Goal: Information Seeking & Learning: Learn about a topic

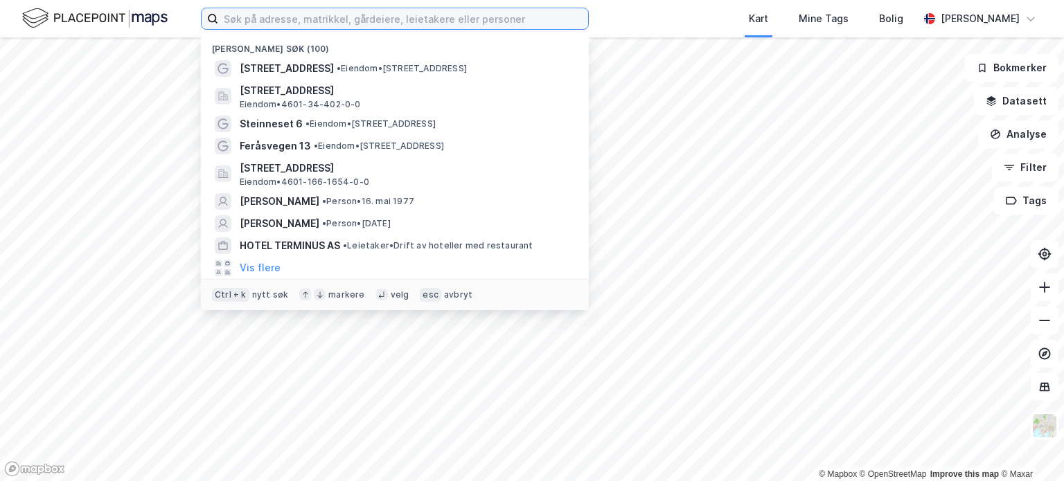
click at [269, 16] on input at bounding box center [403, 18] width 370 height 21
drag, startPoint x: 959, startPoint y: 2, endPoint x: 256, endPoint y: 16, distance: 703.1
click at [256, 16] on input at bounding box center [403, 18] width 370 height 21
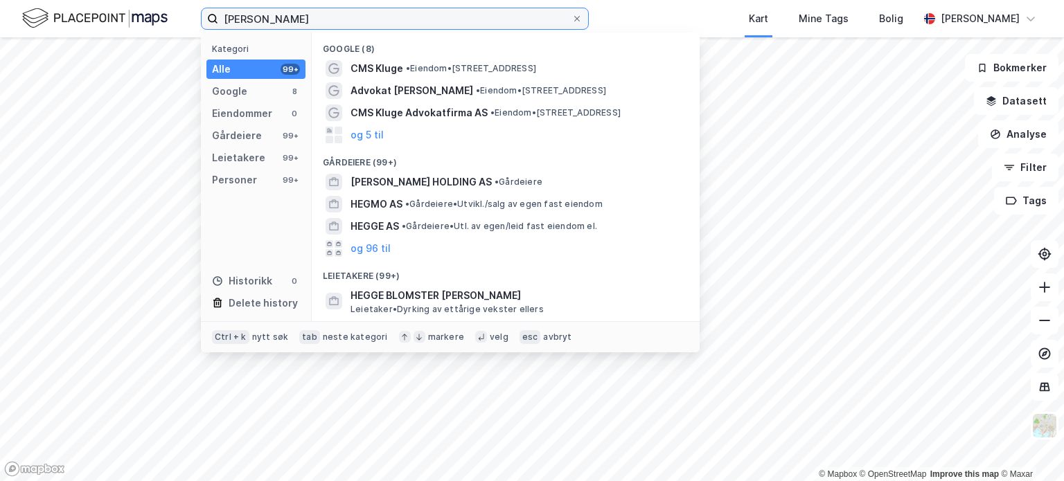
type input "[PERSON_NAME]"
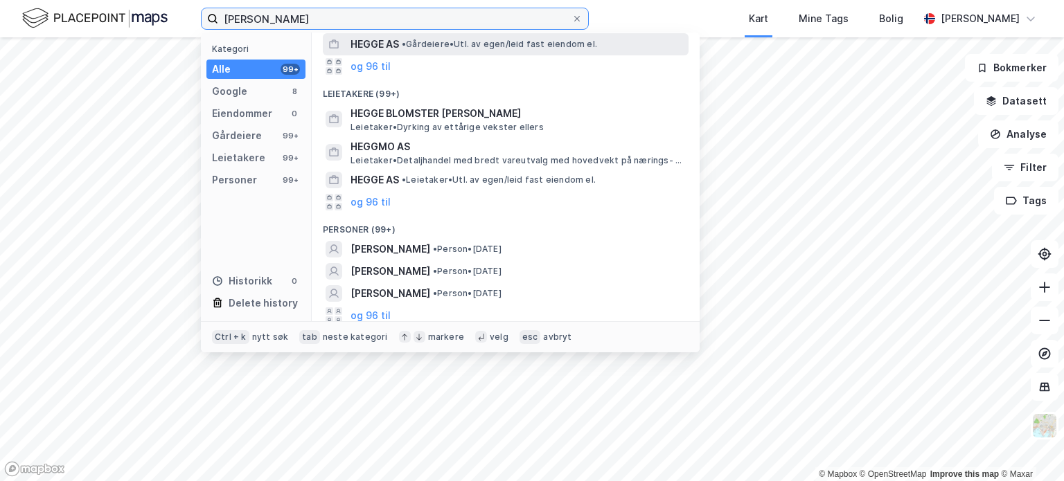
scroll to position [187, 0]
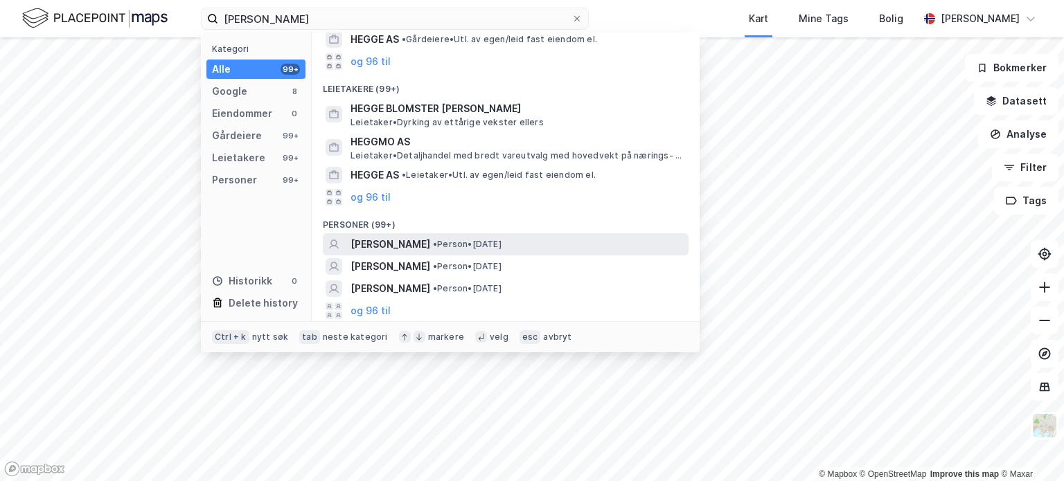
click at [486, 244] on span "• Person • [DATE]" at bounding box center [467, 244] width 69 height 11
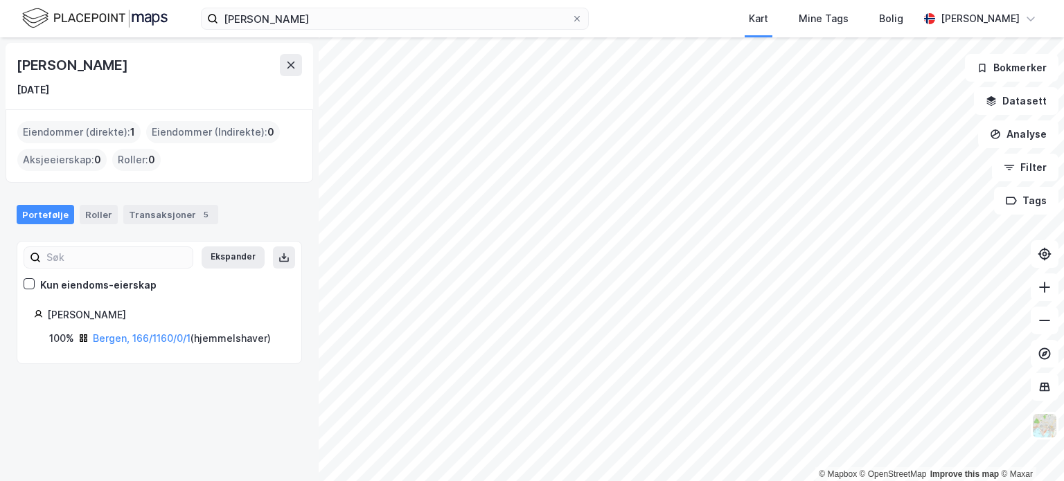
click at [108, 128] on div "Eiendommer (direkte) : 1" at bounding box center [78, 132] width 123 height 22
click at [163, 213] on div "Transaksjoner 5" at bounding box center [170, 214] width 95 height 19
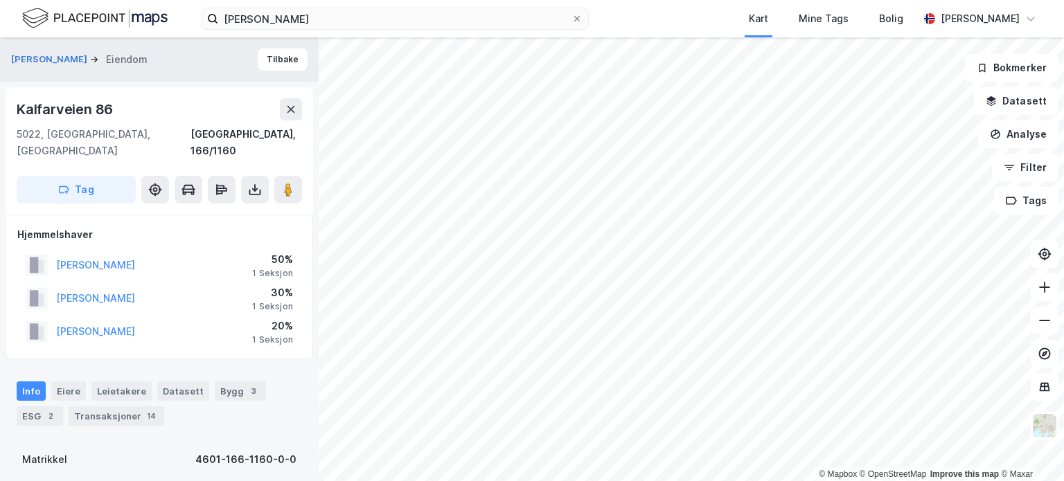
scroll to position [17, 0]
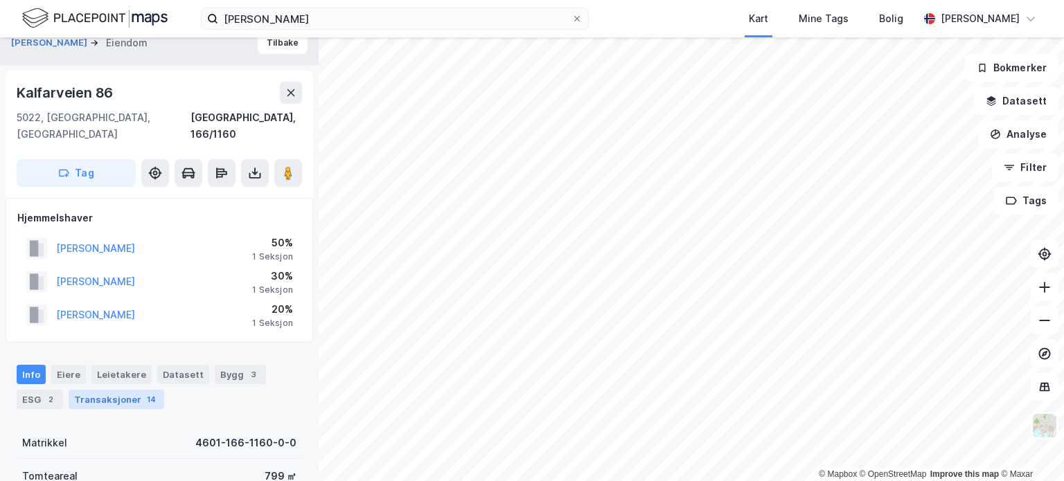
click at [108, 390] on div "Transaksjoner 14" at bounding box center [117, 399] width 96 height 19
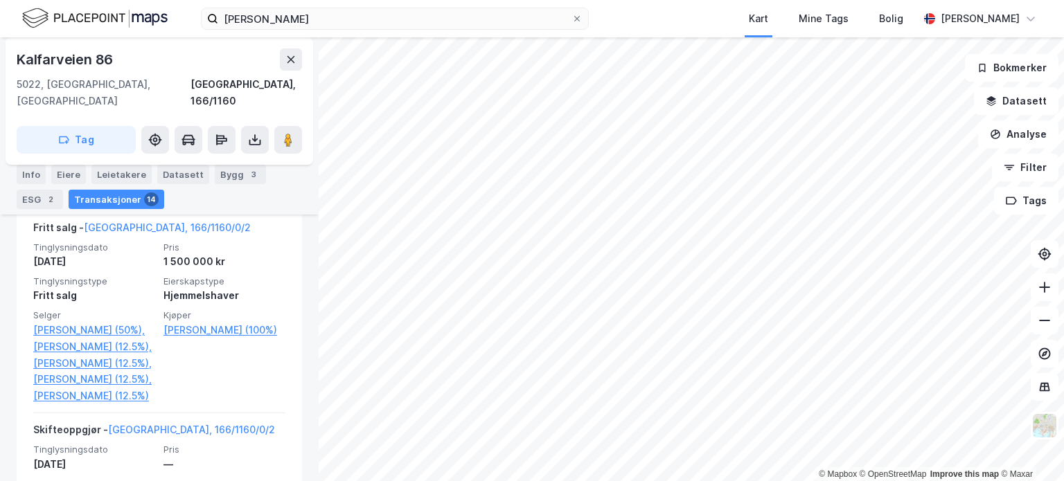
scroll to position [1035, 0]
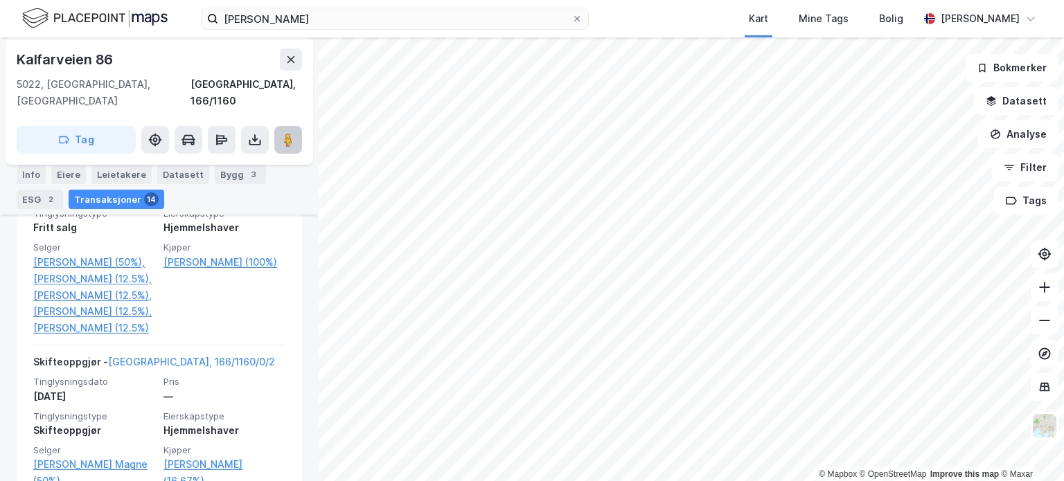
click at [287, 133] on image at bounding box center [288, 140] width 8 height 14
